Goal: Task Accomplishment & Management: Manage account settings

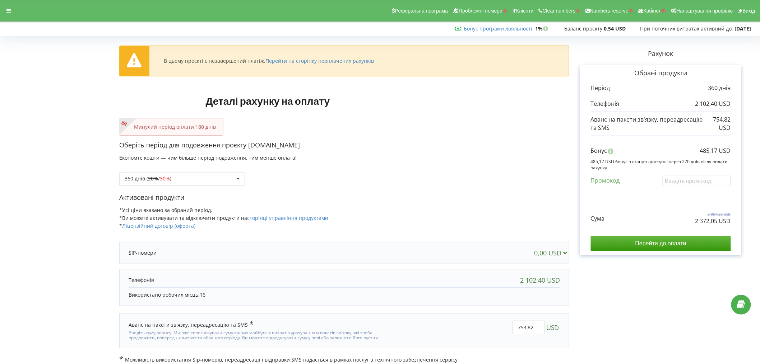
click at [15, 9] on div "Реферальна програма Проблемні номери Клієнти Clear numbers Numbers reserve Кабі…" at bounding box center [380, 11] width 770 height 22
click at [12, 11] on div at bounding box center [8, 11] width 13 height 10
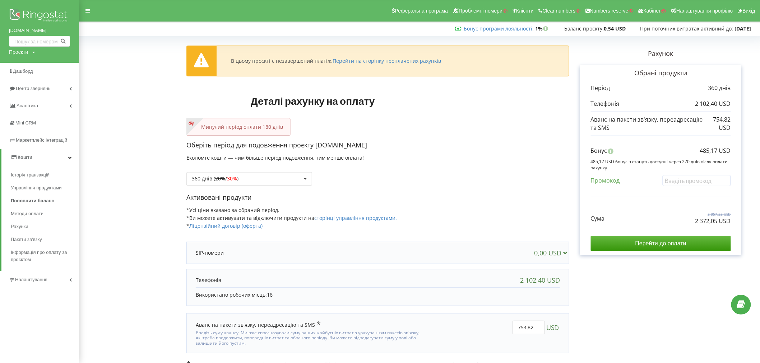
click at [52, 6] on div "superlikar.com.ua Проєкти Пошук" at bounding box center [39, 31] width 79 height 63
click at [49, 13] on img at bounding box center [39, 16] width 61 height 18
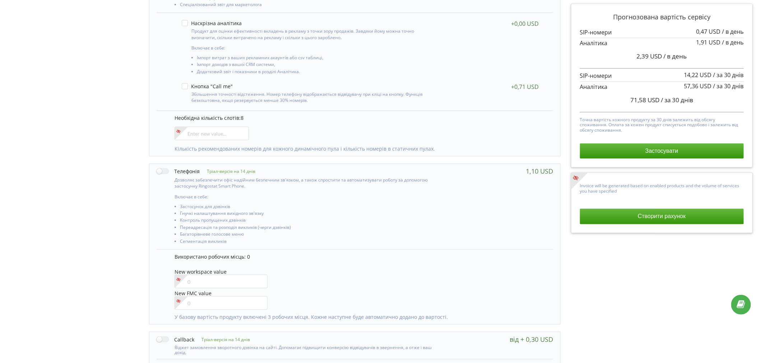
scroll to position [159, 0]
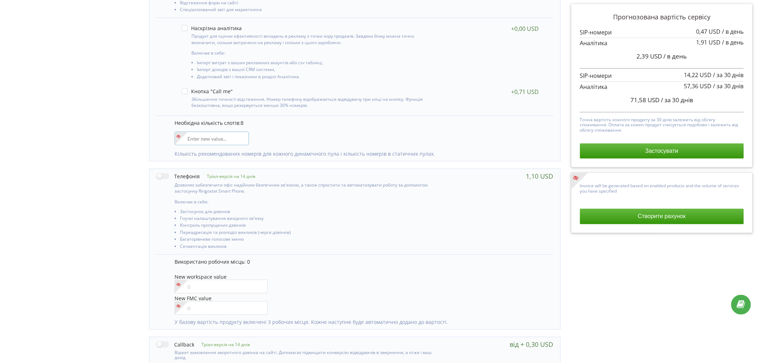
click at [204, 136] on input"] "number" at bounding box center [212, 139] width 74 height 14
click at [270, 131] on div "Необхідна кількість слотів: 8 7 Кількість рекомендованих номерів для кожного ди…" at bounding box center [355, 139] width 396 height 46
drag, startPoint x: 184, startPoint y: 140, endPoint x: 174, endPoint y: 140, distance: 10.1
click at [174, 140] on div "Необхідна кількість слотів: 8 7 Кількість рекомендованих номерів для кожного ди…" at bounding box center [355, 139] width 396 height 46
click at [275, 134] on div "Необхідна кількість слотів: 8 8 Кількість рекомендованих номерів для кожного ди…" at bounding box center [355, 139] width 396 height 46
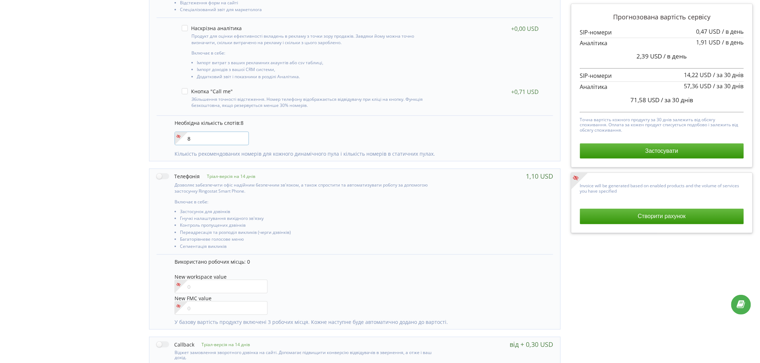
drag, startPoint x: 198, startPoint y: 139, endPoint x: 172, endPoint y: 137, distance: 26.6
click at [172, 137] on div "Необхідна кількість слотів: 8 8 Кількість рекомендованих номерів для кожного ди…" at bounding box center [355, 139] width 396 height 46
click at [333, 129] on div "Необхідна кількість слотів: 8 5 Кількість рекомендованих номерів для кожного ди…" at bounding box center [355, 139] width 396 height 46
drag, startPoint x: 198, startPoint y: 138, endPoint x: 181, endPoint y: 138, distance: 16.9
click at [181, 138] on div "5" at bounding box center [212, 139] width 74 height 14
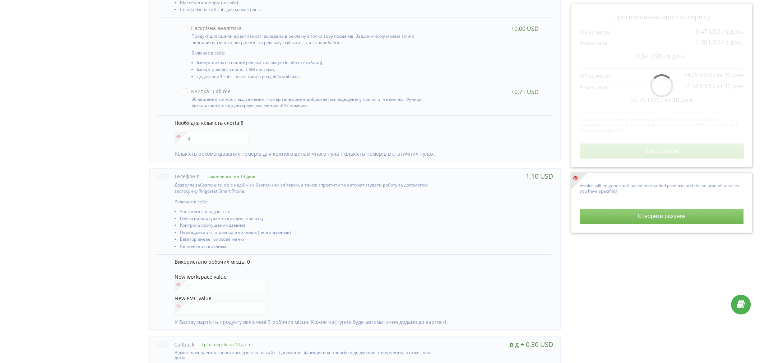
click at [322, 139] on div "Необхідна кількість слотів: 8 4 Кількість рекомендованих номерів для кожного ди…" at bounding box center [355, 139] width 396 height 46
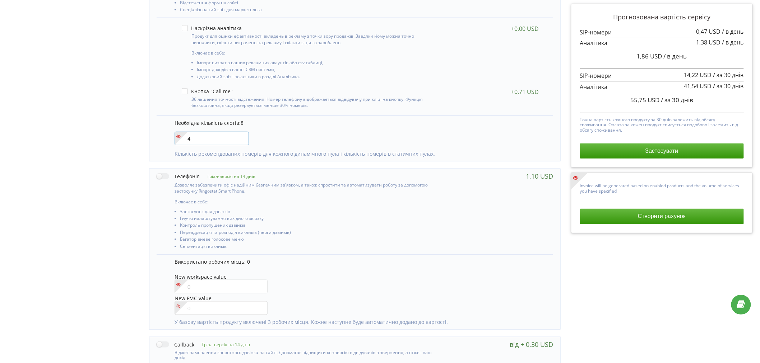
drag, startPoint x: 189, startPoint y: 139, endPoint x: 178, endPoint y: 137, distance: 10.9
click at [178, 137] on div "4" at bounding box center [212, 139] width 74 height 14
type input"] "6"
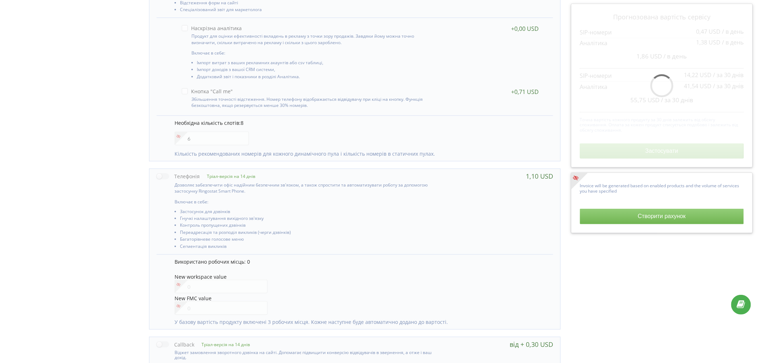
click at [331, 135] on div "Необхідна кількість слотів: 8 6 Кількість рекомендованих номерів для кожного ди…" at bounding box center [355, 139] width 396 height 46
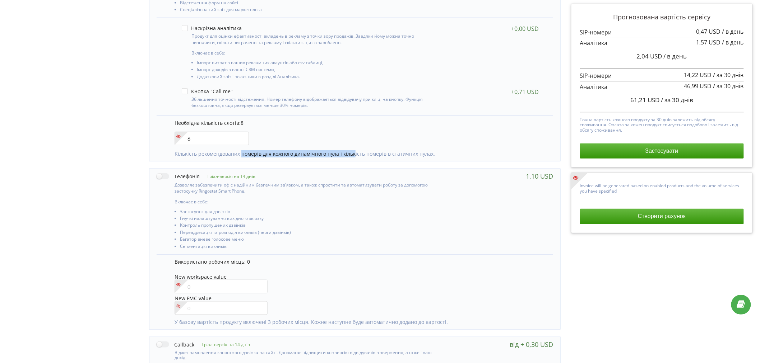
drag, startPoint x: 242, startPoint y: 153, endPoint x: 353, endPoint y: 155, distance: 111.3
click at [353, 155] on p "Кількість рекомендованих номерів для кожного динамічного пула і кількість номер…" at bounding box center [360, 153] width 371 height 7
drag, startPoint x: 196, startPoint y: 154, endPoint x: 436, endPoint y: 159, distance: 239.2
click at [436, 159] on div "Необхідна кількість слотів: 8 6 Кількість рекомендованих номерів для кожного ди…" at bounding box center [355, 139] width 396 height 46
copy p "рекомендованих номерів для кожного динамічного пула і кількість номерів в стати…"
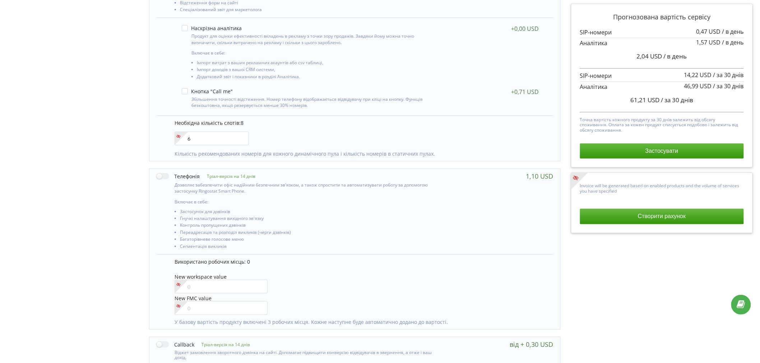
click at [299, 118] on div "Необхідна кількість слотів: 8 6 Кількість рекомендованих номерів для кожного ди…" at bounding box center [355, 139] width 396 height 46
drag, startPoint x: 199, startPoint y: 152, endPoint x: 442, endPoint y: 153, distance: 243.8
click at [442, 153] on p "Кількість рекомендованих номерів для кожного динамічного пула і кількість номер…" at bounding box center [360, 153] width 371 height 7
copy p "рекомендованих номерів для кожного динамічного пула і кількість номерів в стати…"
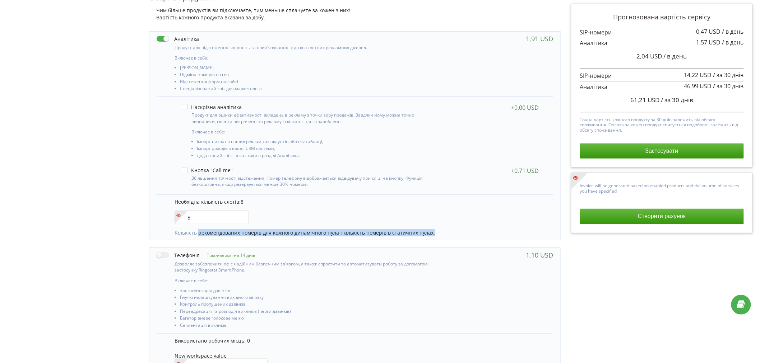
scroll to position [0, 0]
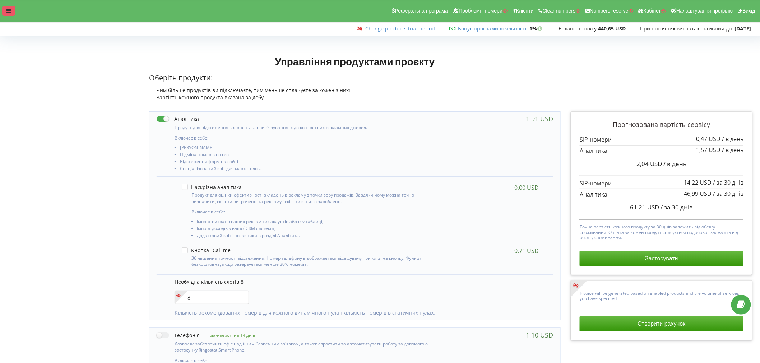
click at [6, 13] on icon at bounding box center [8, 10] width 4 height 5
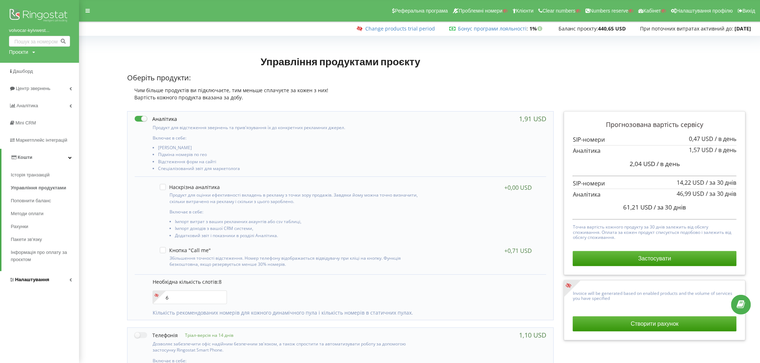
click at [30, 278] on span "Налаштування" at bounding box center [32, 279] width 34 height 5
click at [23, 299] on span "[PERSON_NAME]" at bounding box center [36, 302] width 39 height 7
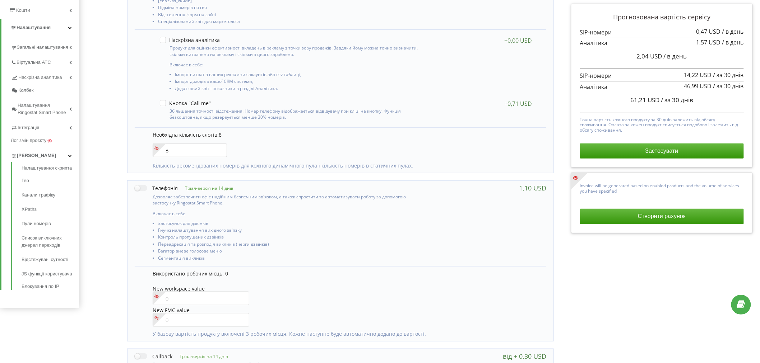
scroll to position [150, 0]
click at [30, 221] on link "Пули номерів" at bounding box center [50, 221] width 57 height 14
